Goal: Transaction & Acquisition: Purchase product/service

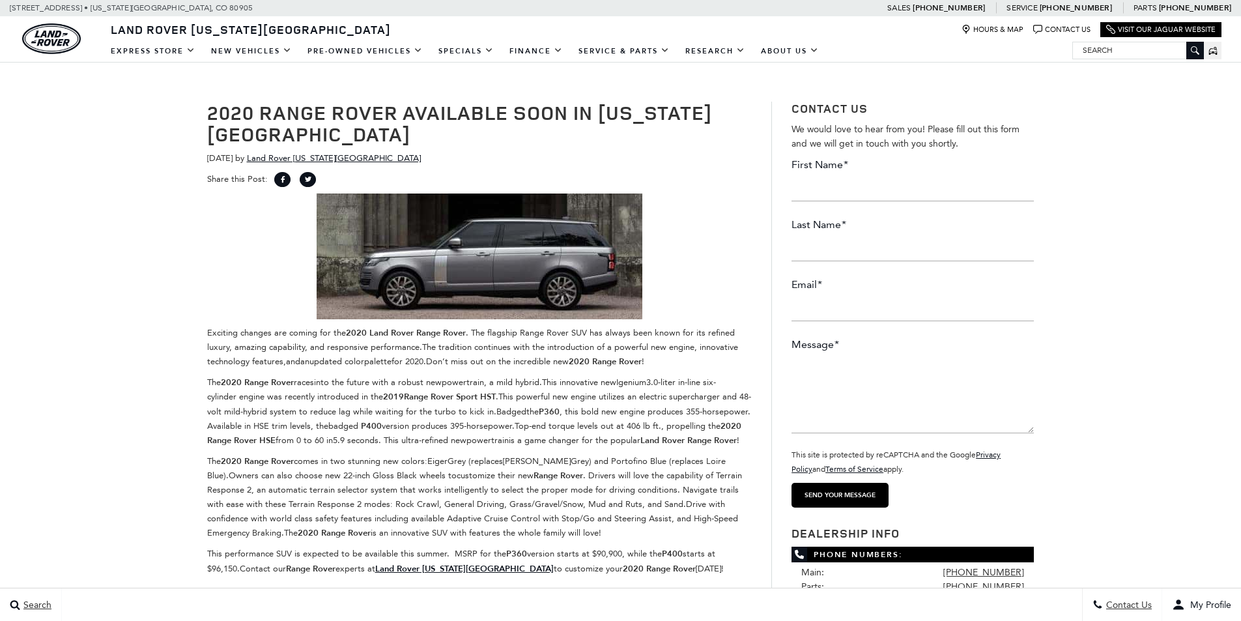
click at [529, 279] on img at bounding box center [480, 256] width 326 height 126
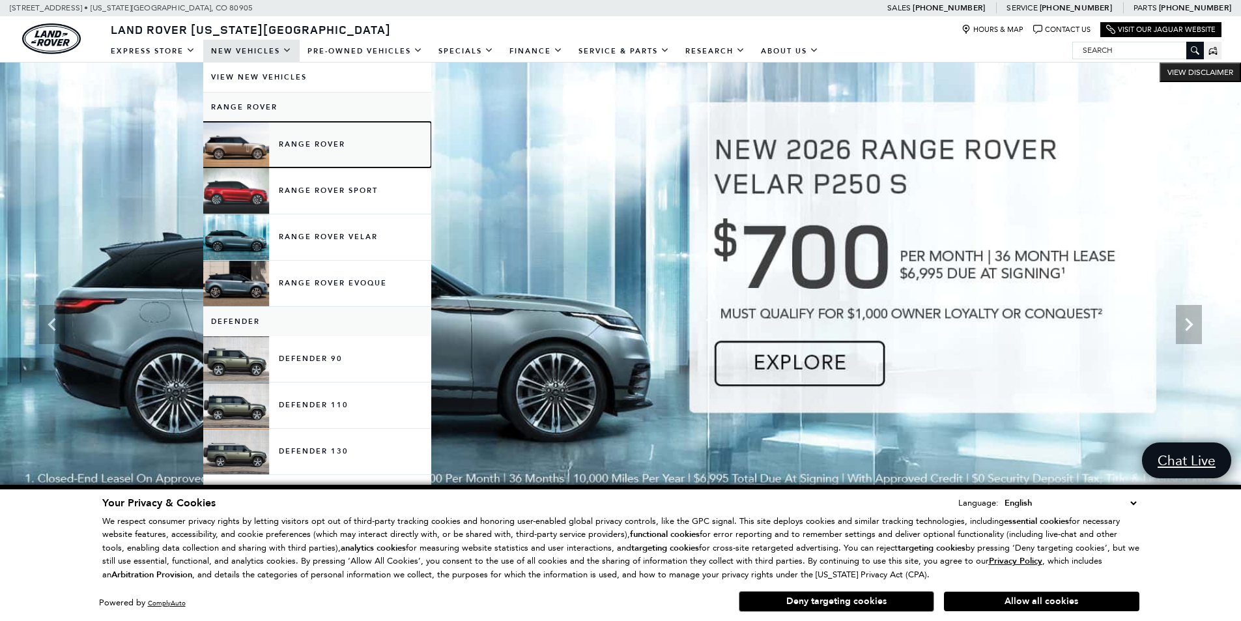
click at [274, 150] on link "Range Rover" at bounding box center [317, 145] width 228 height 46
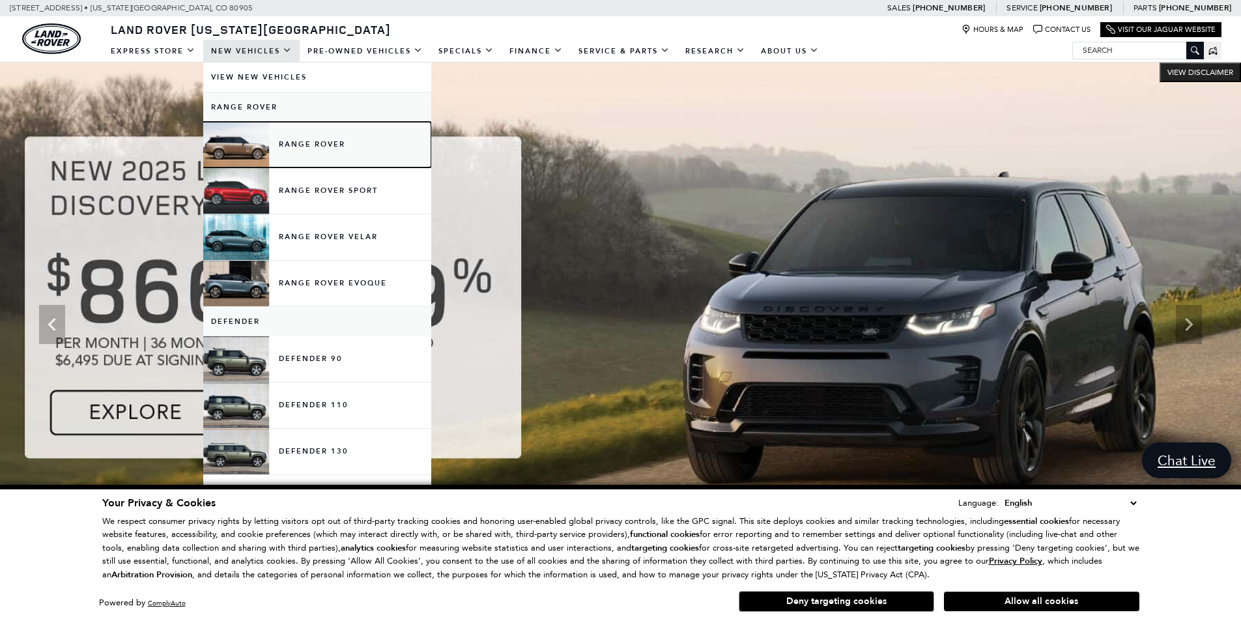
click at [311, 143] on link "Range Rover" at bounding box center [317, 145] width 228 height 46
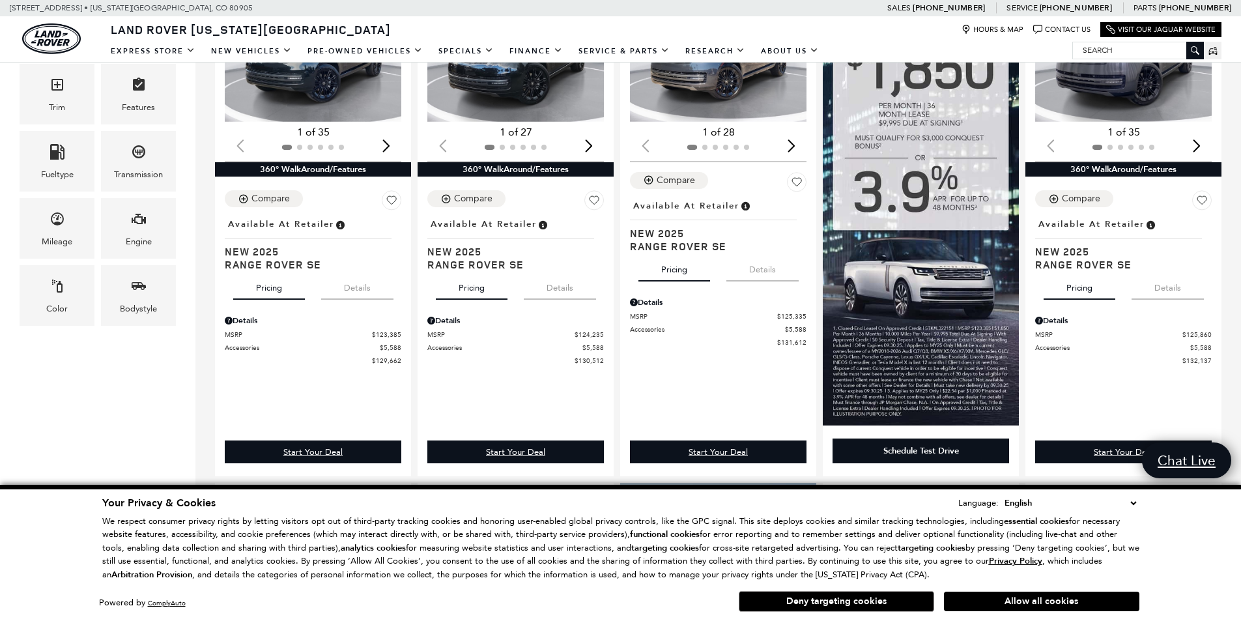
scroll to position [65, 0]
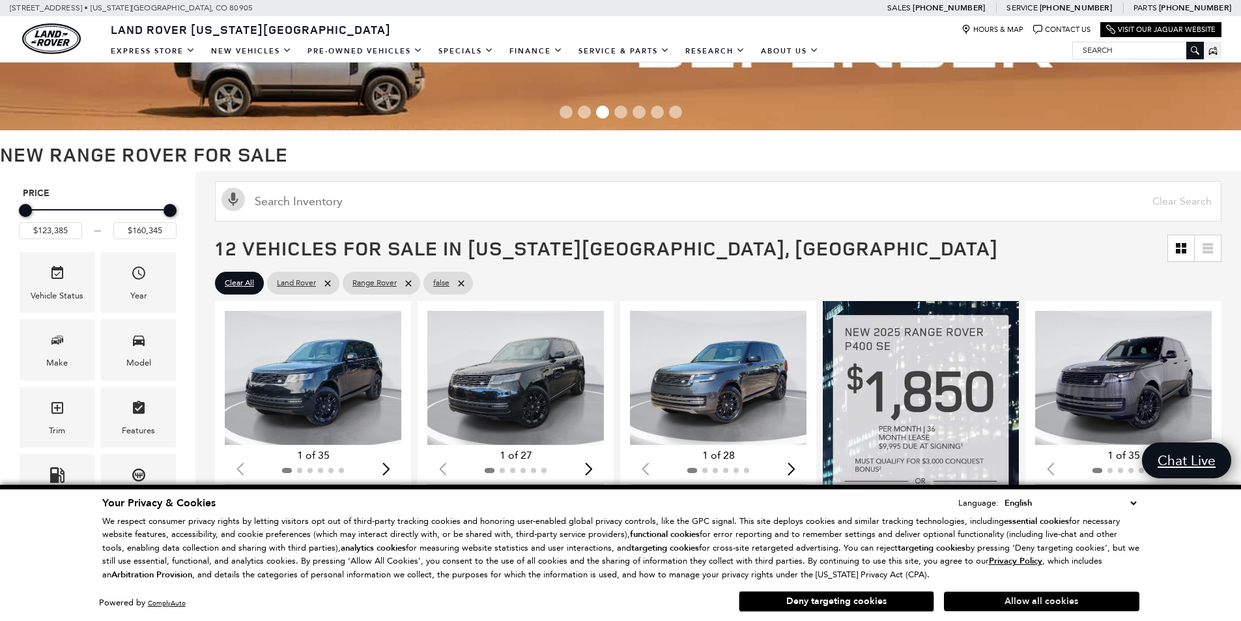
click at [982, 593] on button "Allow all cookies" at bounding box center [1041, 601] width 195 height 20
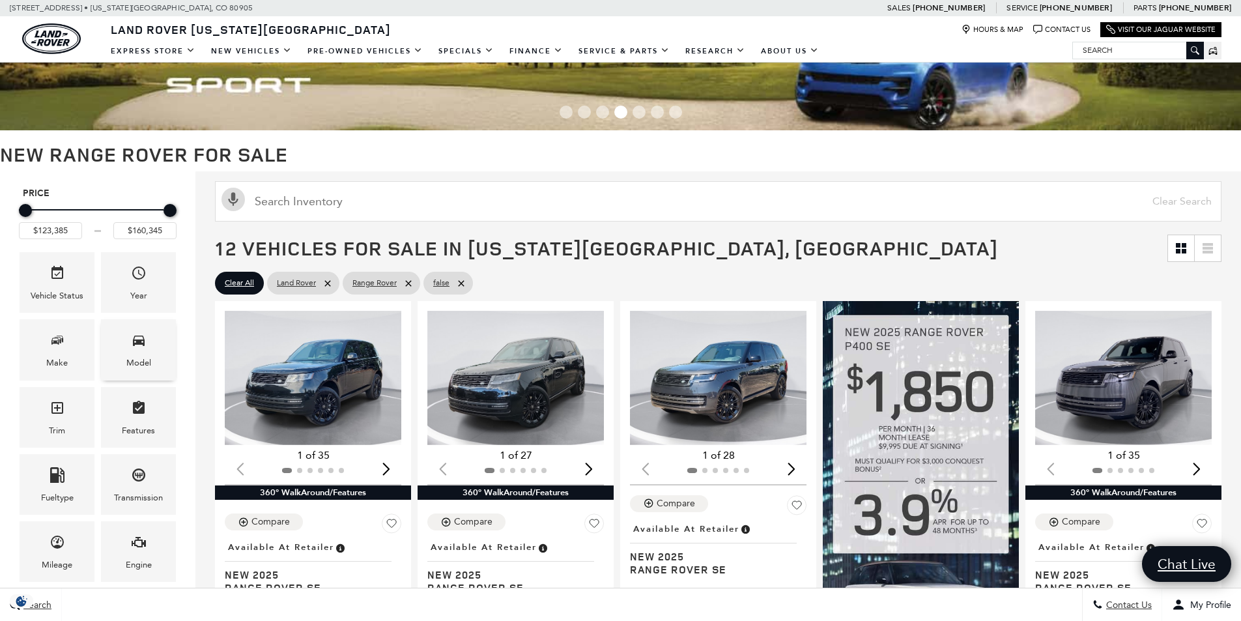
scroll to position [0, 0]
click at [145, 360] on div "Model" at bounding box center [138, 363] width 25 height 14
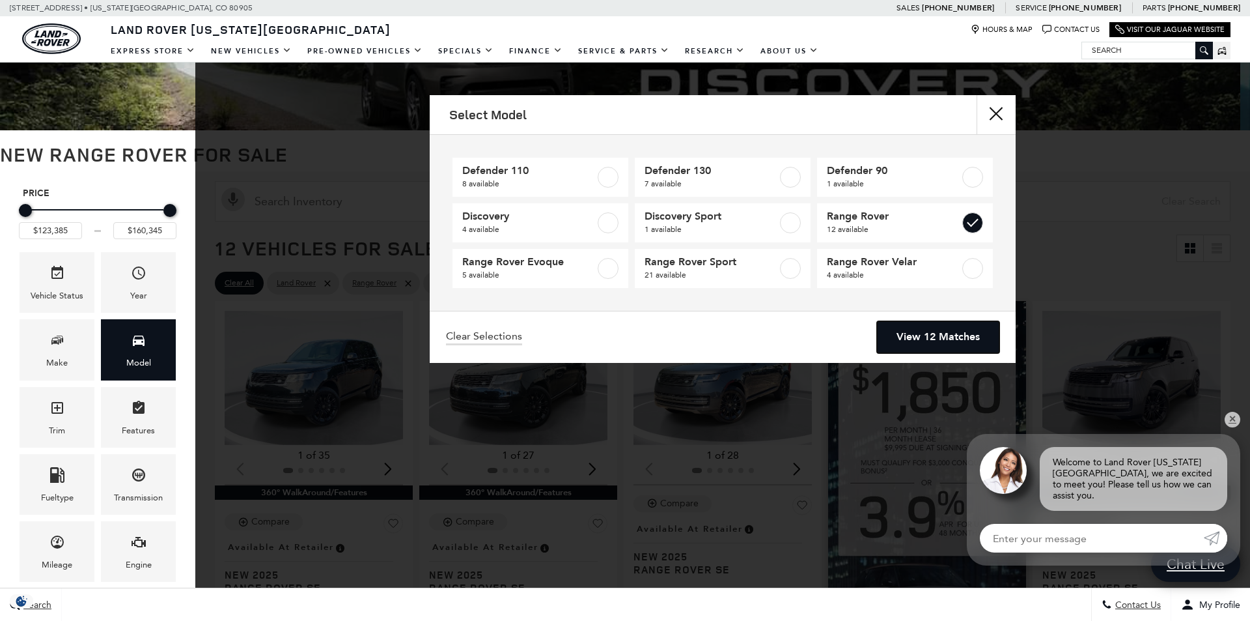
click at [908, 339] on link "View 12 Matches" at bounding box center [938, 337] width 122 height 32
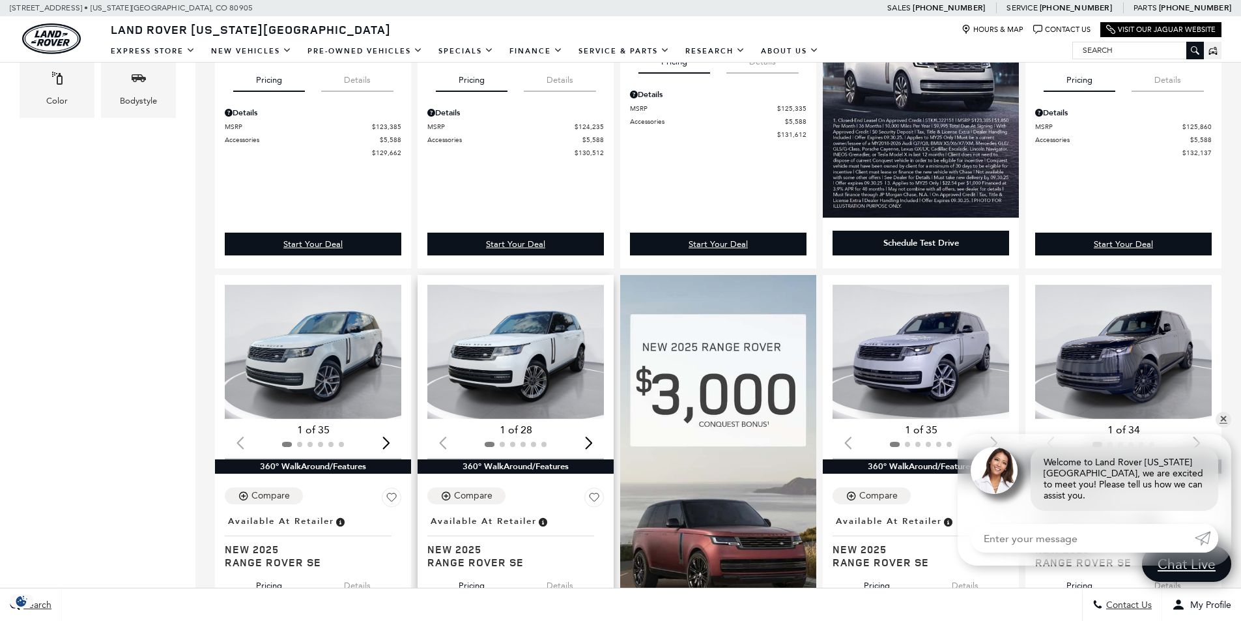
scroll to position [651, 0]
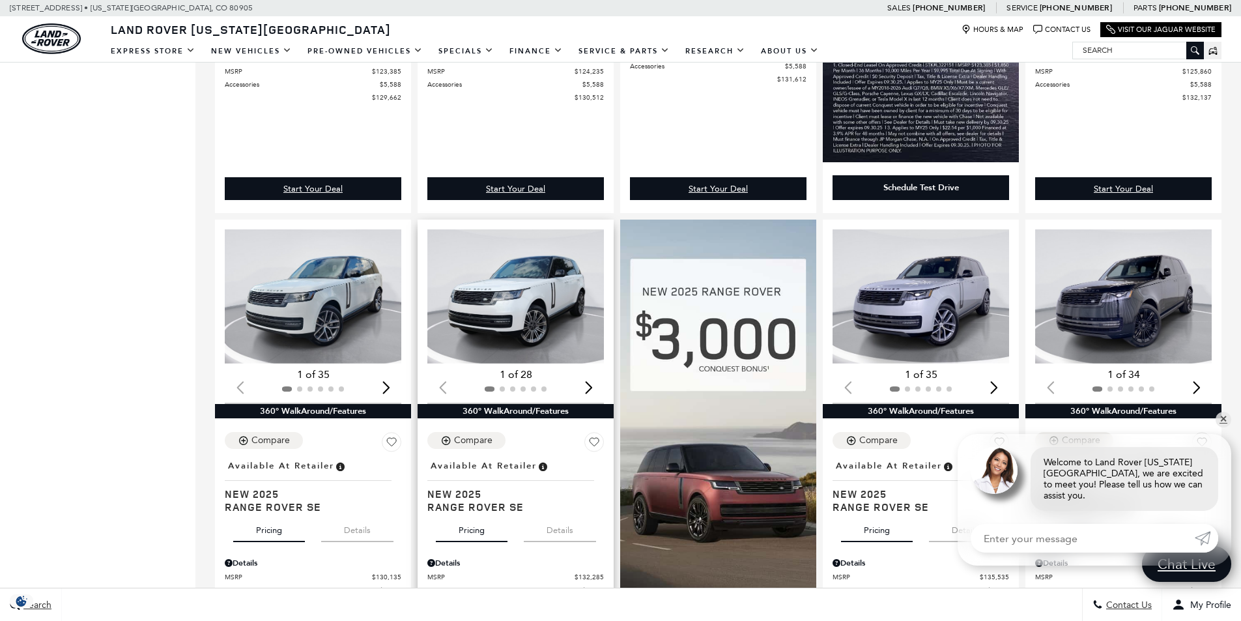
click at [559, 300] on img "1 / 2" at bounding box center [516, 296] width 178 height 134
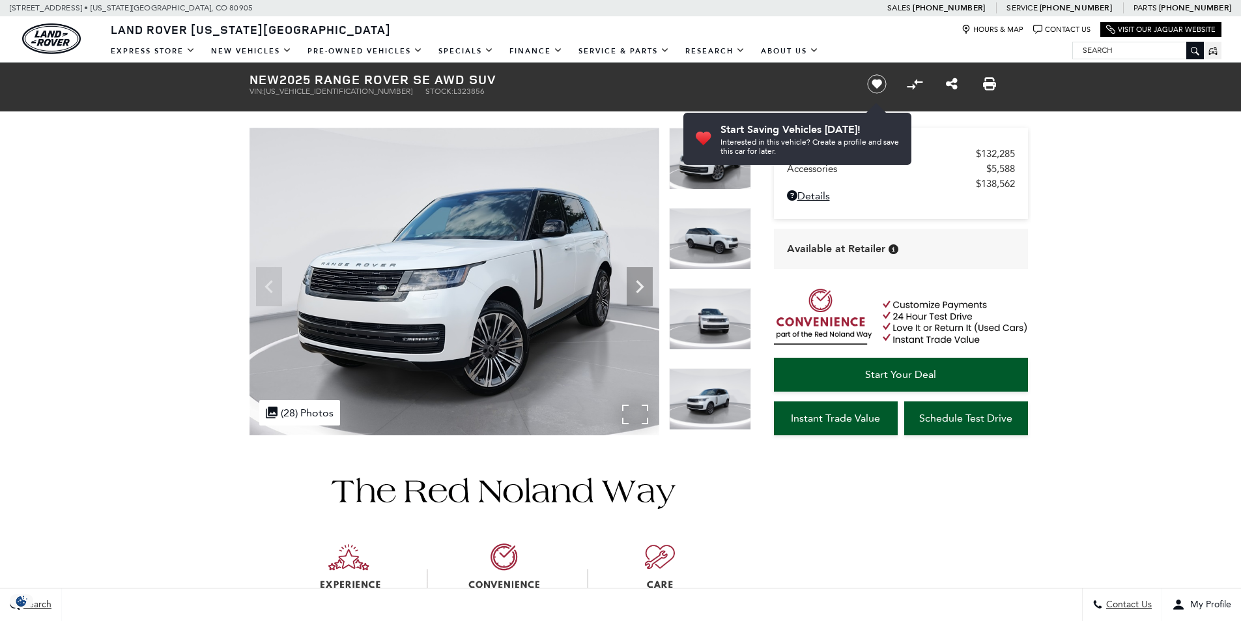
click at [655, 289] on img at bounding box center [454, 281] width 410 height 307
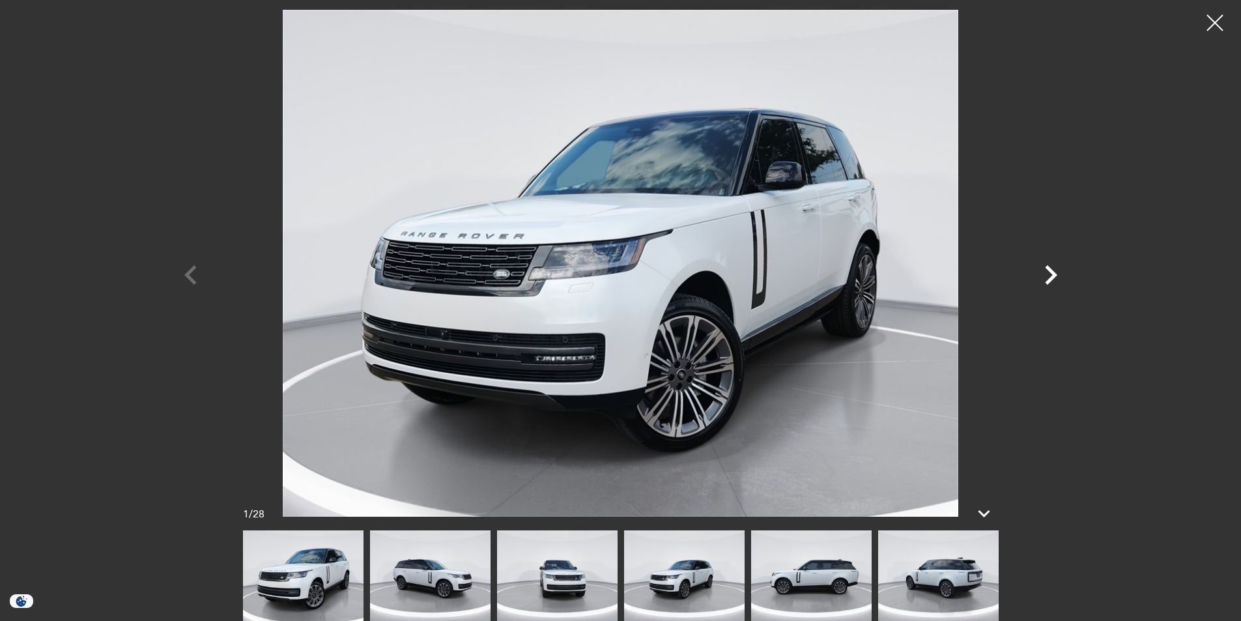
click at [1063, 285] on icon "Next" at bounding box center [1050, 274] width 39 height 39
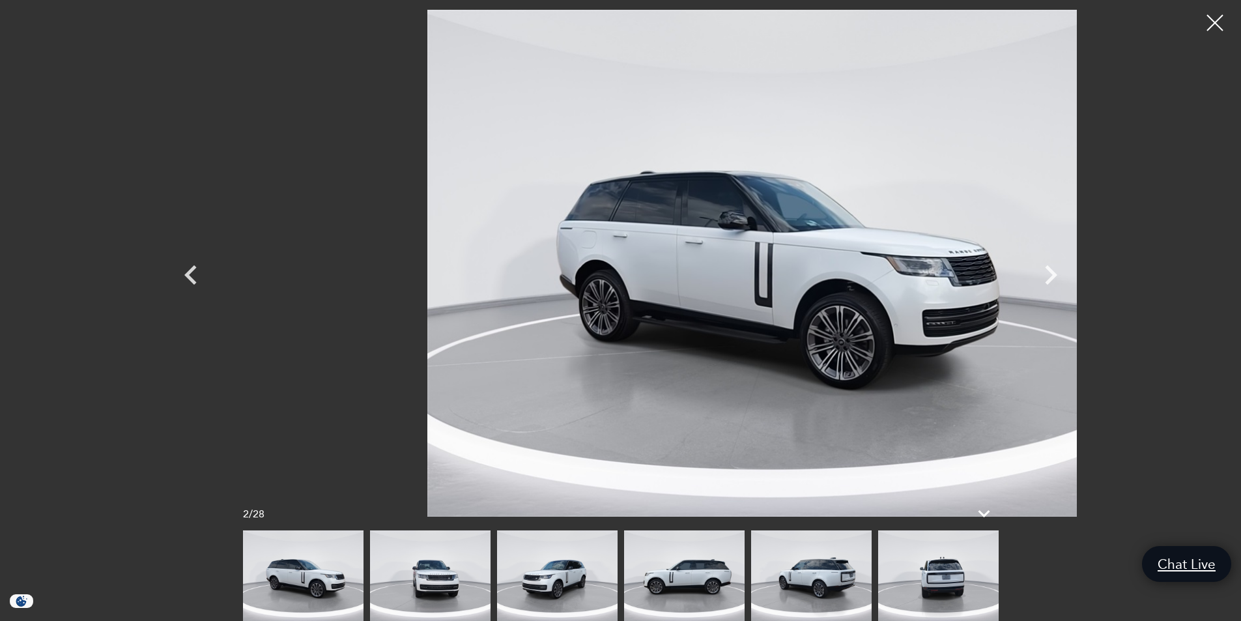
click at [790, 356] on img at bounding box center [765, 263] width 782 height 507
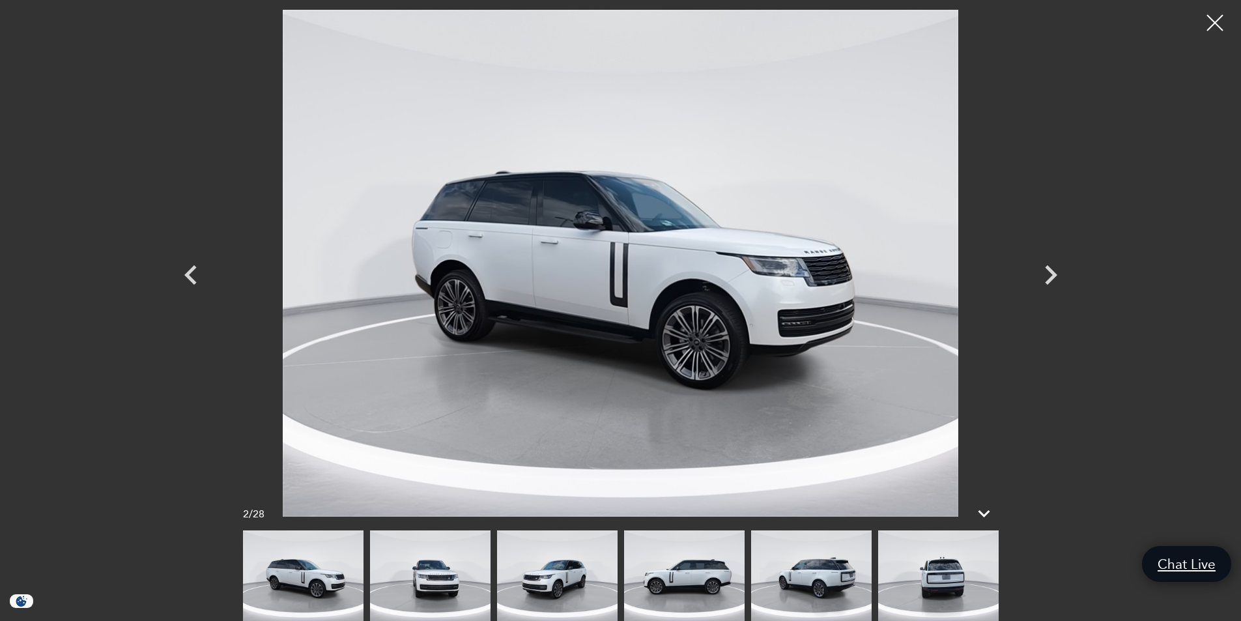
click at [703, 578] on img at bounding box center [684, 575] width 120 height 91
